Goal: Task Accomplishment & Management: Manage account settings

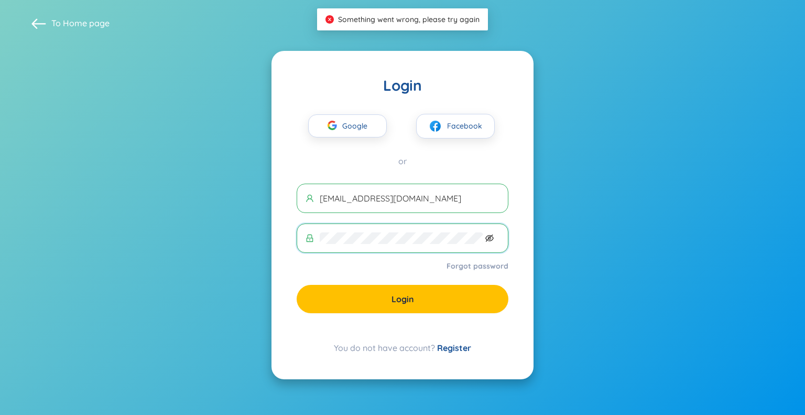
click at [491, 236] on icon "eye-invisible" at bounding box center [490, 237] width 8 height 7
click at [224, 234] on section "To Home page Login Google Facebook or hptho@zno.vn Forgot password Login You do…" at bounding box center [402, 207] width 805 height 415
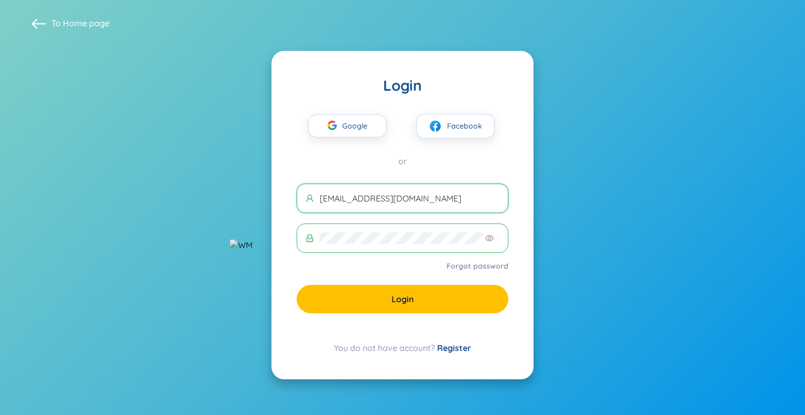
drag, startPoint x: 333, startPoint y: 197, endPoint x: 266, endPoint y: 205, distance: 67.6
click at [266, 205] on section "To Home page Login Google Facebook or hptho@zno.vn Forgot password Login You do…" at bounding box center [402, 207] width 805 height 415
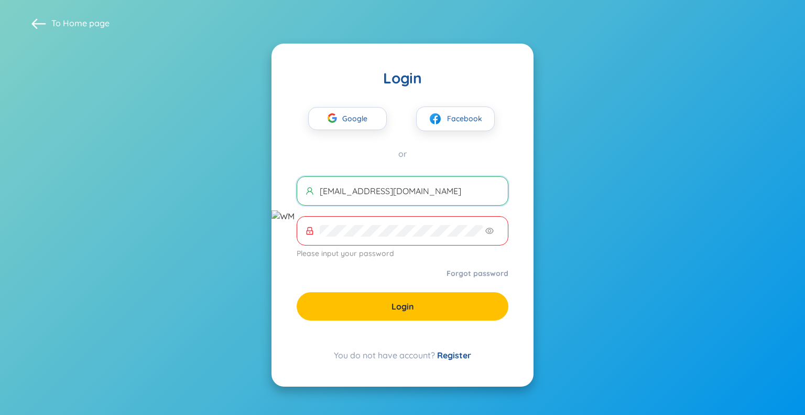
type input "zaharavn@gmail.com"
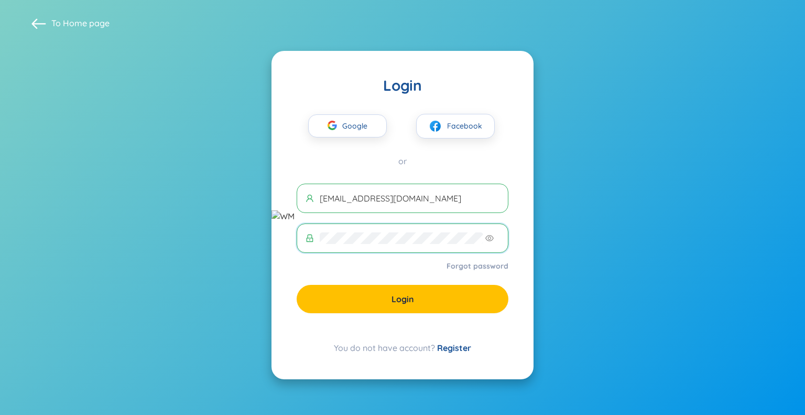
click at [486, 262] on link "Forgot password" at bounding box center [478, 266] width 62 height 10
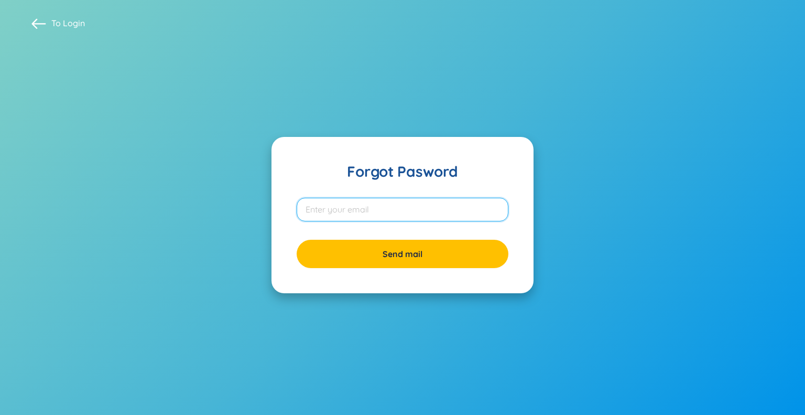
click at [416, 216] on input "email" at bounding box center [403, 210] width 212 height 24
click at [376, 212] on input "email" at bounding box center [403, 210] width 212 height 24
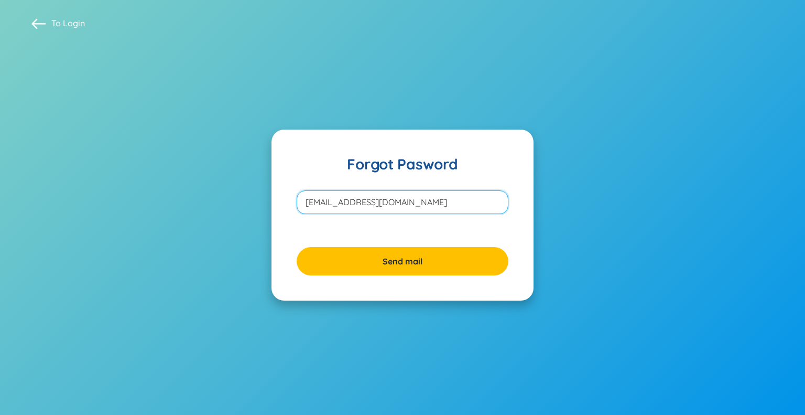
type input "hptho@zno.vn"
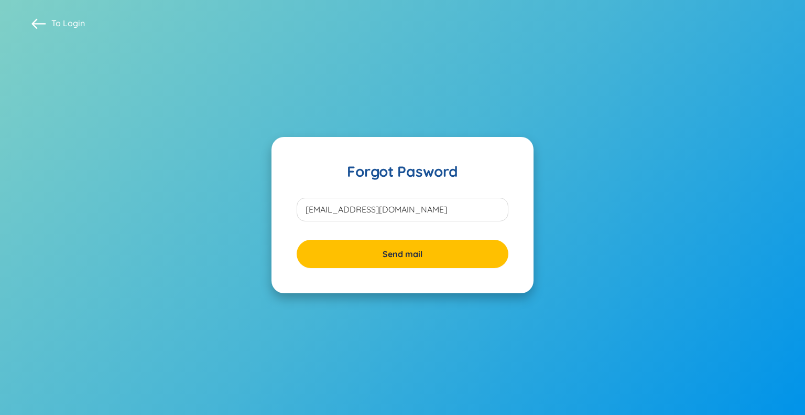
click at [55, 24] on span "To Login" at bounding box center [68, 23] width 34 height 12
click at [43, 23] on span at bounding box center [38, 23] width 15 height 15
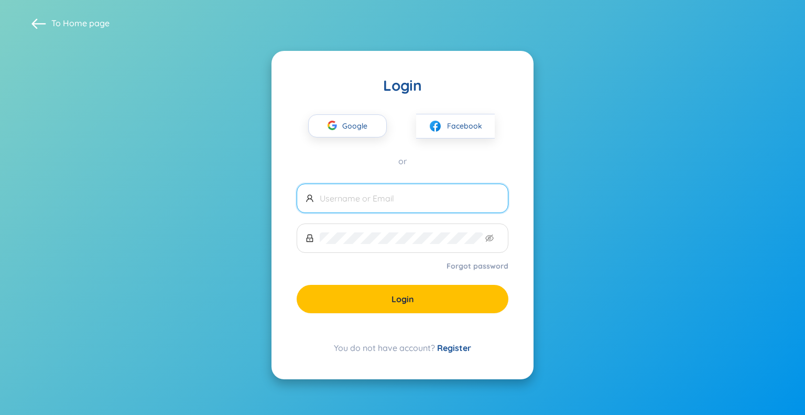
click at [396, 194] on input "text" at bounding box center [410, 198] width 180 height 12
type input "[EMAIL_ADDRESS][DOMAIN_NAME]"
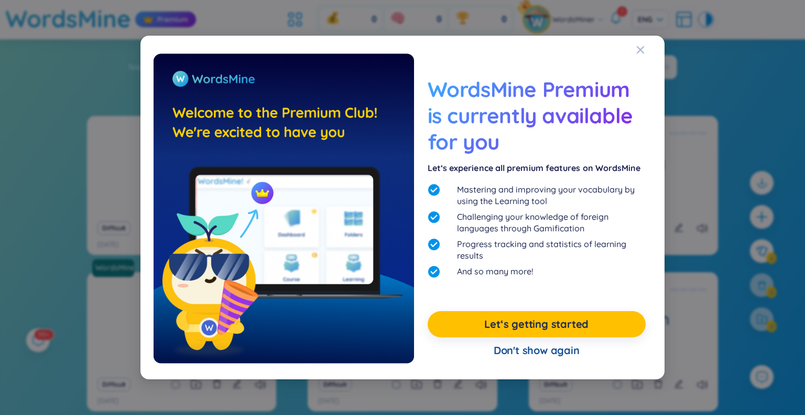
click at [545, 350] on div "Don't show again" at bounding box center [537, 350] width 218 height 26
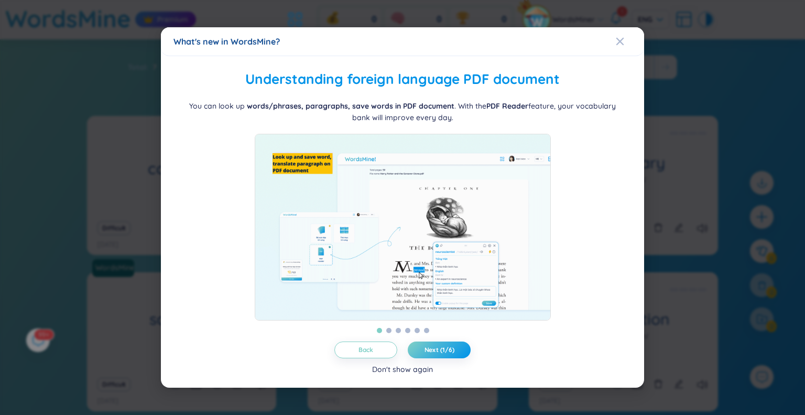
click at [396, 373] on div "Don't show again" at bounding box center [402, 369] width 61 height 12
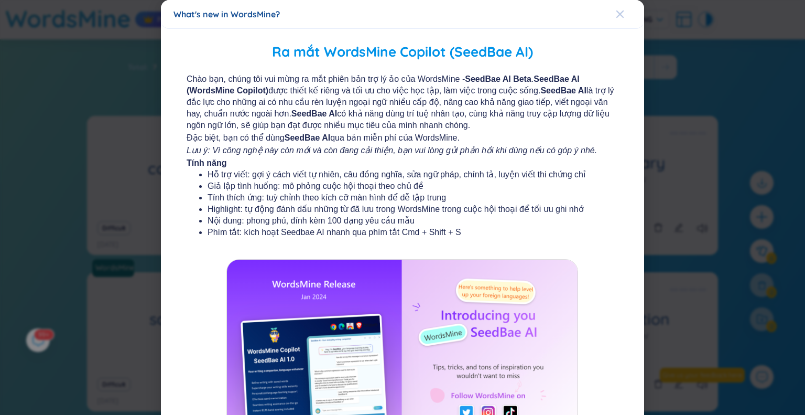
click at [616, 13] on icon "Close" at bounding box center [620, 14] width 8 height 8
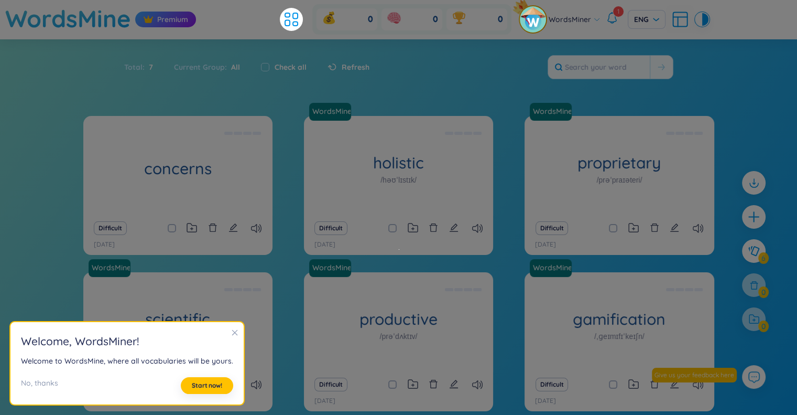
click at [489, 96] on section "Sort Alphabet Ascending Alphabet Descending Time-based Ascending Time-based Des…" at bounding box center [398, 258] width 797 height 438
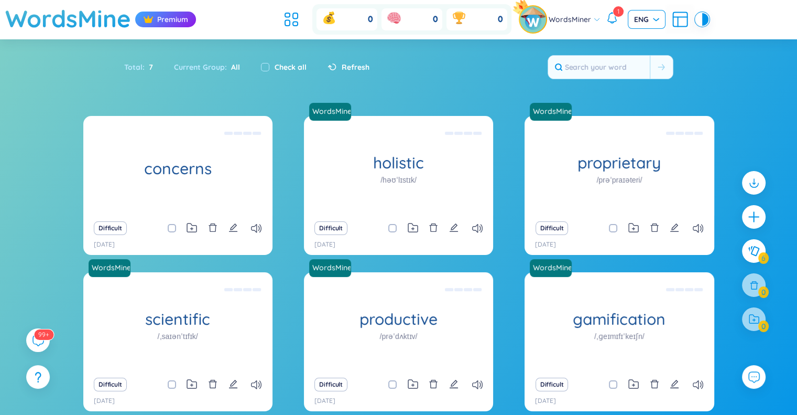
click at [655, 25] on span "ENG" at bounding box center [646, 19] width 25 height 10
click at [655, 21] on span "ENG" at bounding box center [646, 19] width 25 height 10
click at [102, 29] on h1 "WordsMine" at bounding box center [68, 18] width 126 height 37
click at [99, 25] on h1 "WordsMine" at bounding box center [68, 18] width 126 height 37
click at [753, 55] on section "Sort Alphabet Ascending Alphabet Descending Time-based Ascending Time-based Des…" at bounding box center [398, 258] width 797 height 438
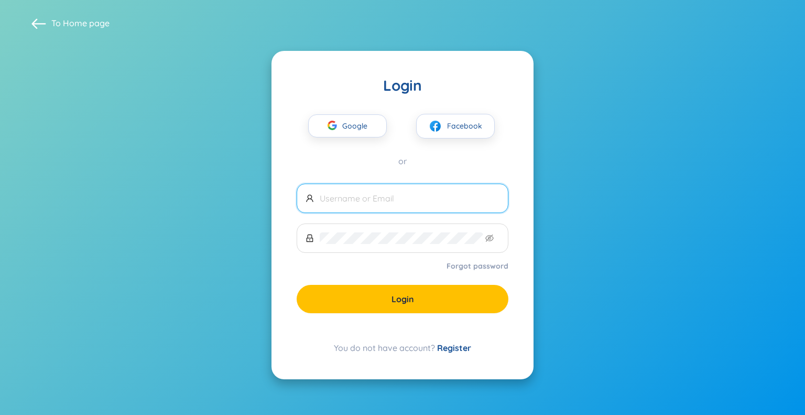
click at [452, 191] on span at bounding box center [403, 197] width 212 height 29
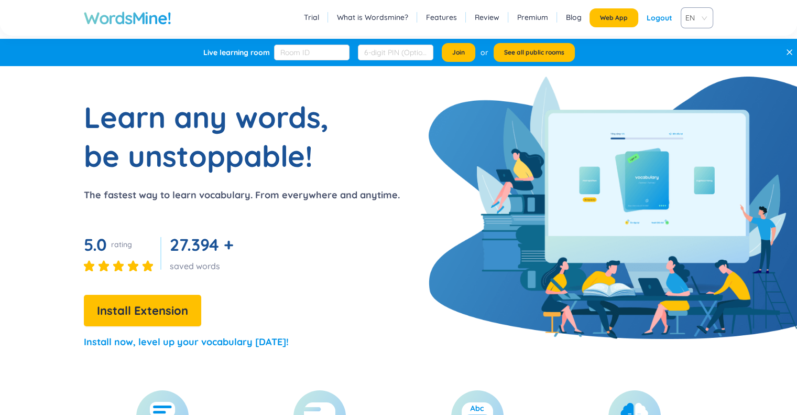
click at [536, 18] on link "Premium" at bounding box center [532, 17] width 31 height 10
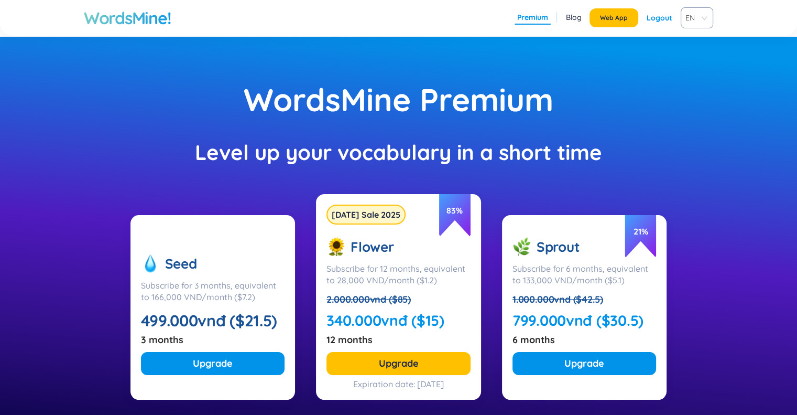
click at [667, 15] on div "Logout" at bounding box center [660, 17] width 26 height 19
click at [614, 23] on button "Install Extension" at bounding box center [610, 17] width 70 height 19
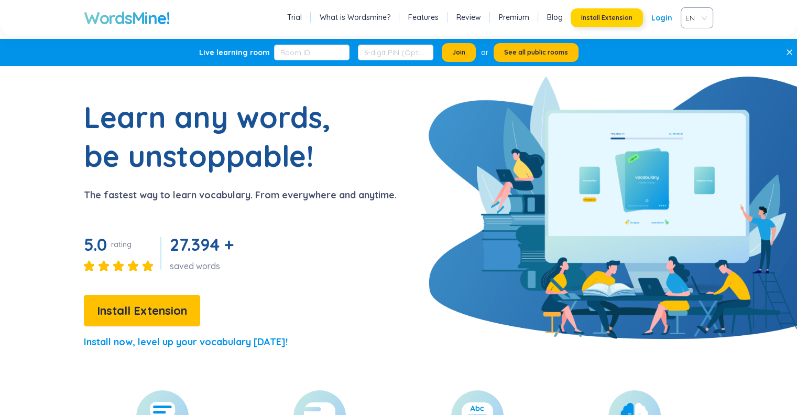
click at [594, 20] on span "Install Extension" at bounding box center [606, 18] width 51 height 8
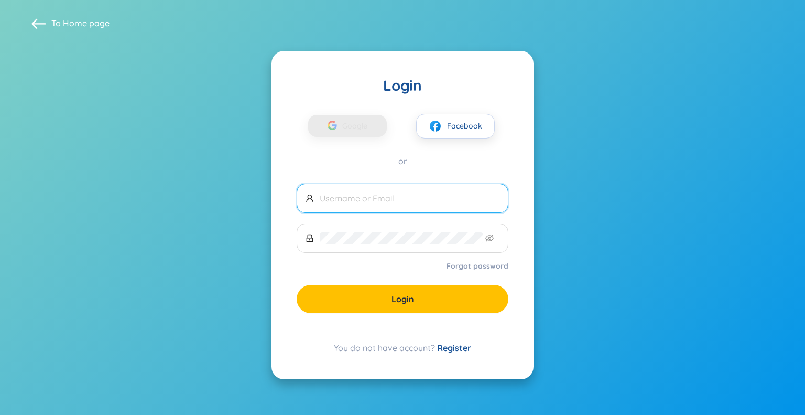
click at [379, 197] on input "text" at bounding box center [410, 198] width 180 height 12
type input "j"
type input "[EMAIL_ADDRESS][DOMAIN_NAME]"
